Goal: Information Seeking & Learning: Check status

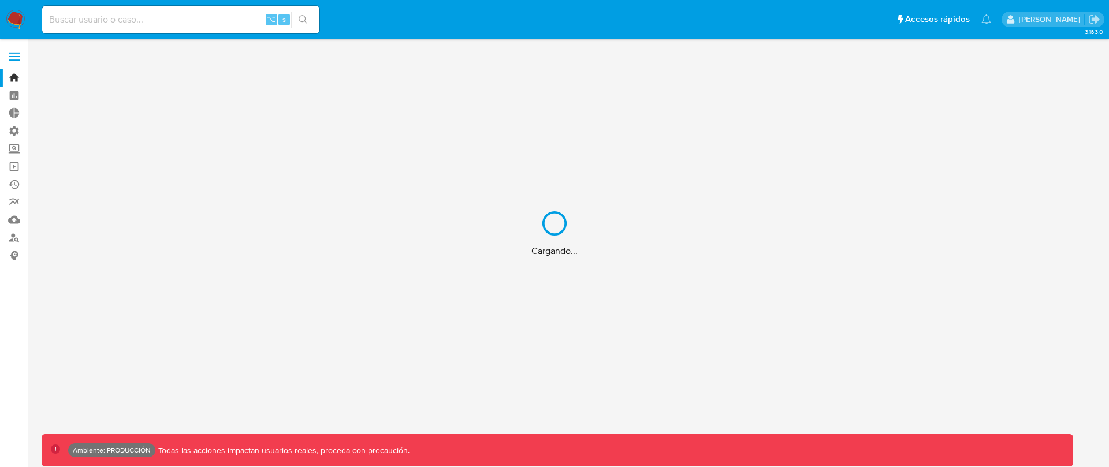
click at [236, 23] on div "Cargando..." at bounding box center [554, 233] width 1109 height 467
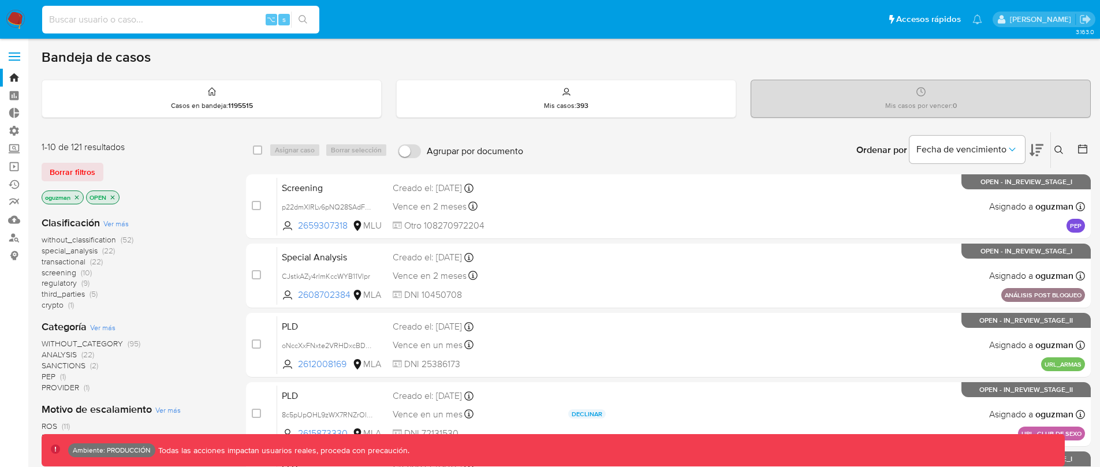
click at [229, 16] on input at bounding box center [180, 19] width 277 height 15
paste input "index"
click at [155, 20] on input "index" at bounding box center [180, 19] width 277 height 15
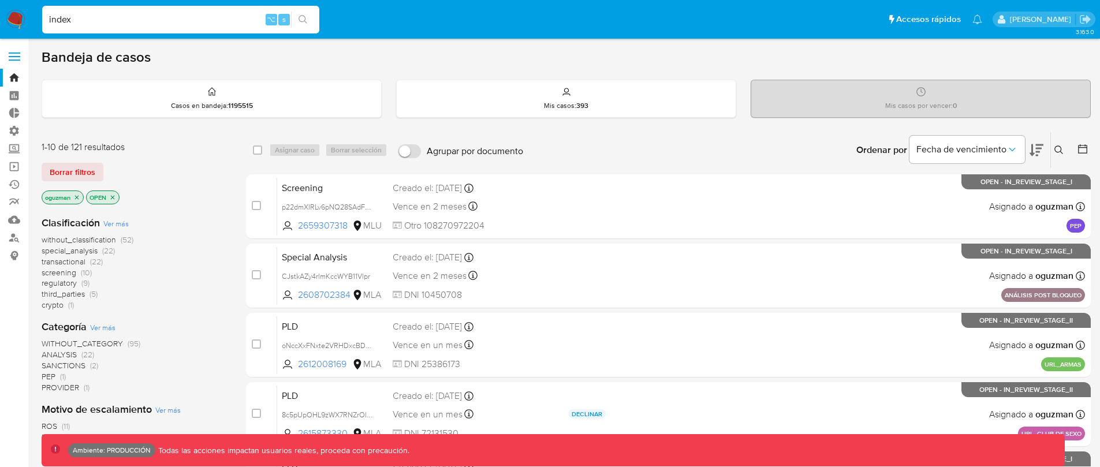
paste input "267589710"
type input "267589710"
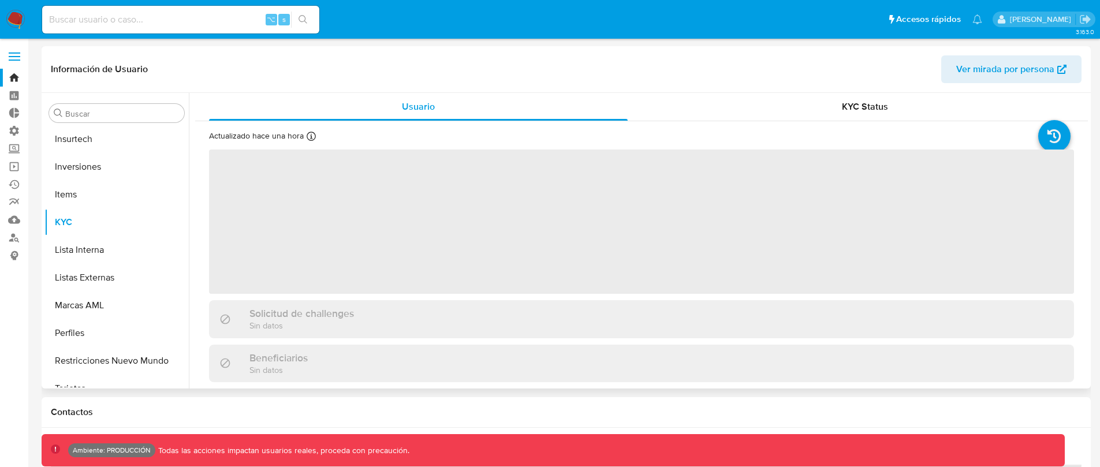
scroll to position [627, 0]
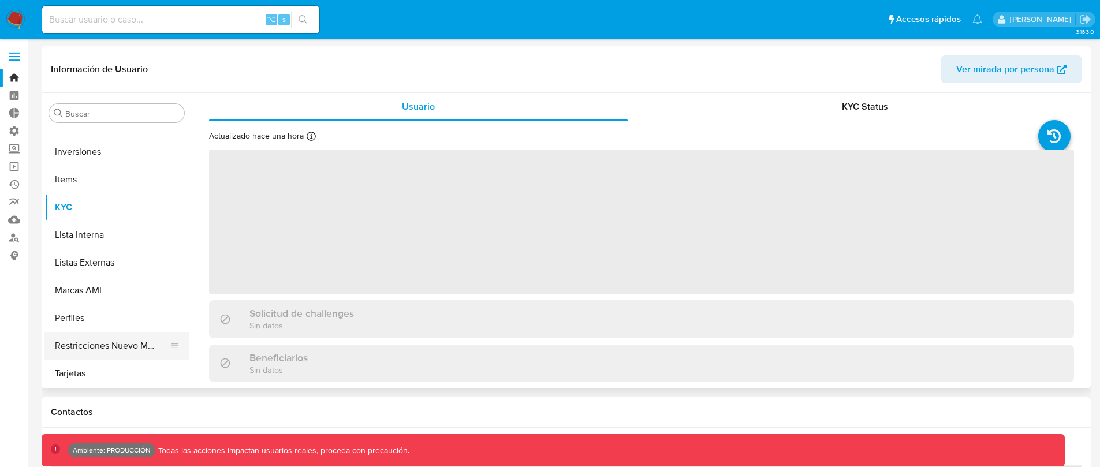
click at [111, 345] on button "Restricciones Nuevo Mundo" at bounding box center [111, 346] width 135 height 28
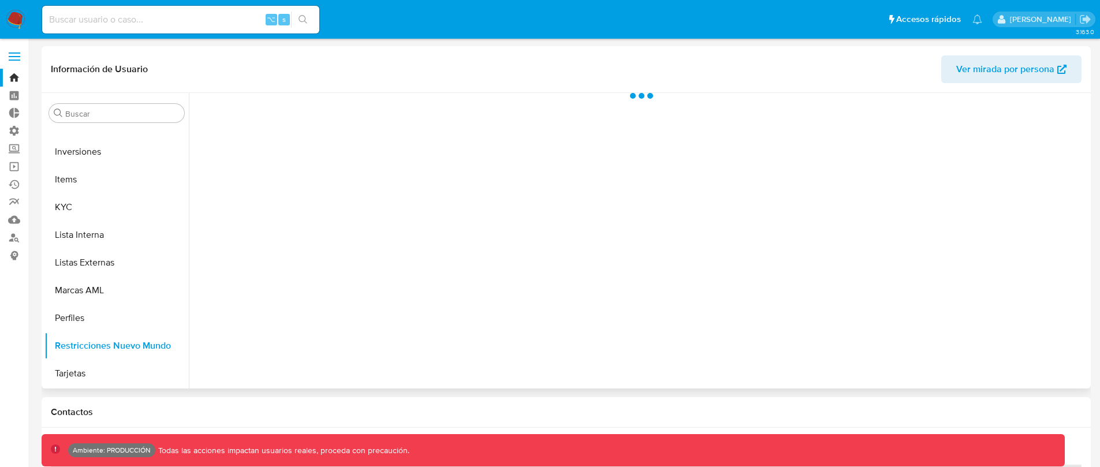
select select "10"
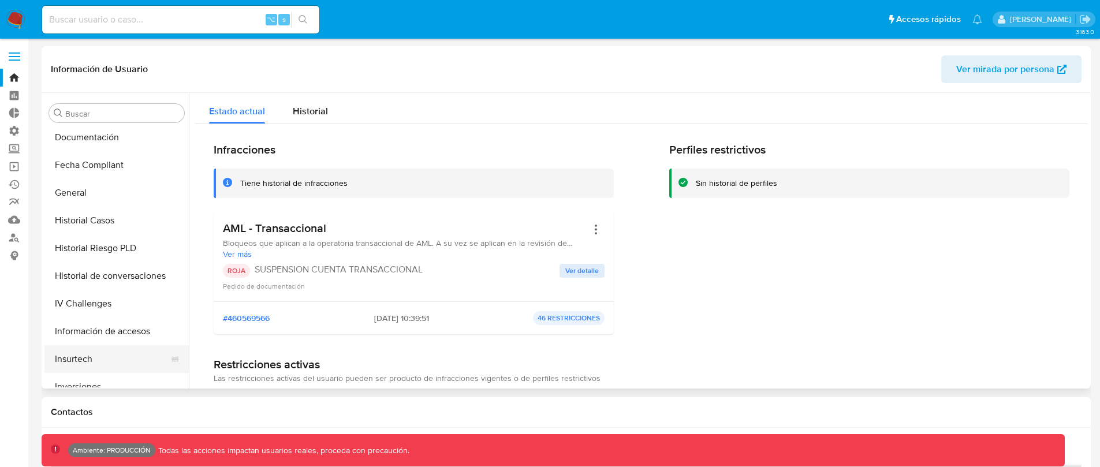
scroll to position [391, 0]
click at [142, 273] on button "Historial de conversaciones" at bounding box center [111, 277] width 135 height 28
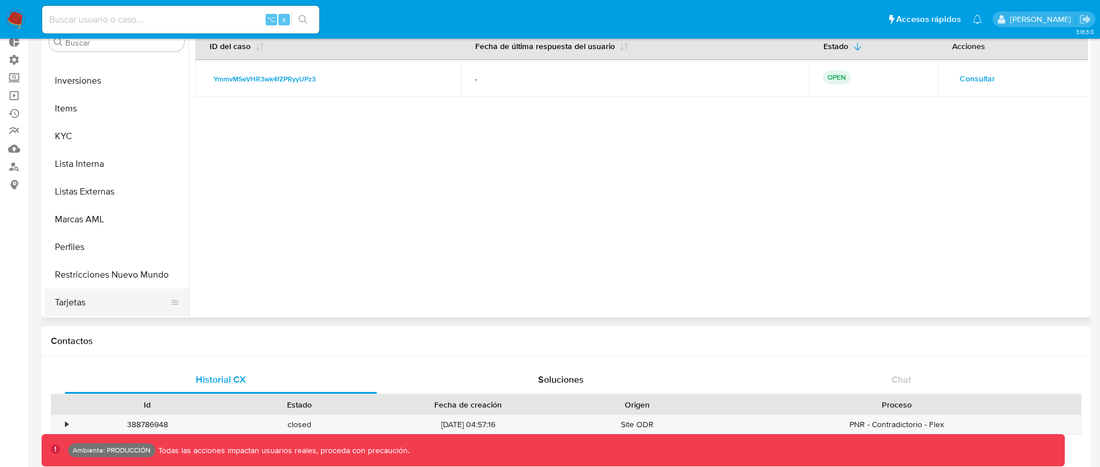
scroll to position [74, 0]
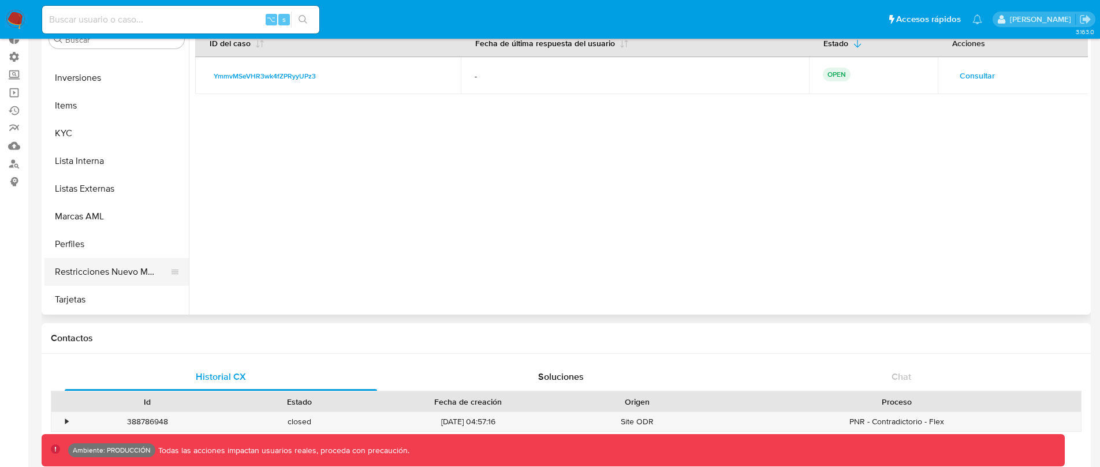
click at [130, 282] on button "Restricciones Nuevo Mundo" at bounding box center [111, 272] width 135 height 28
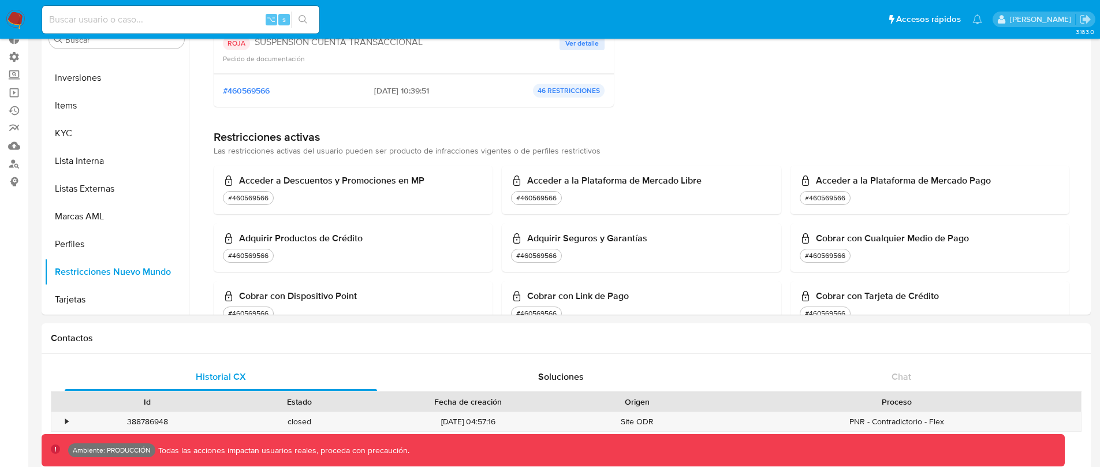
scroll to position [150, 0]
